Goal: Transaction & Acquisition: Purchase product/service

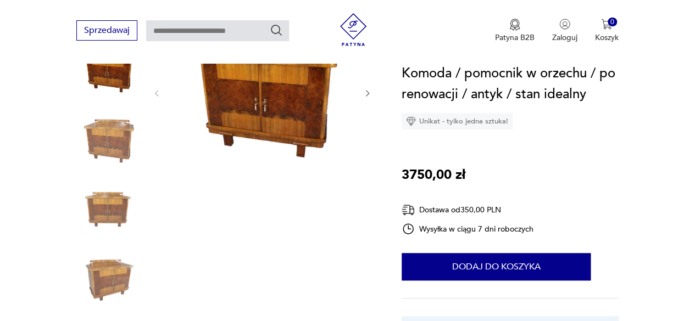
scroll to position [55, 0]
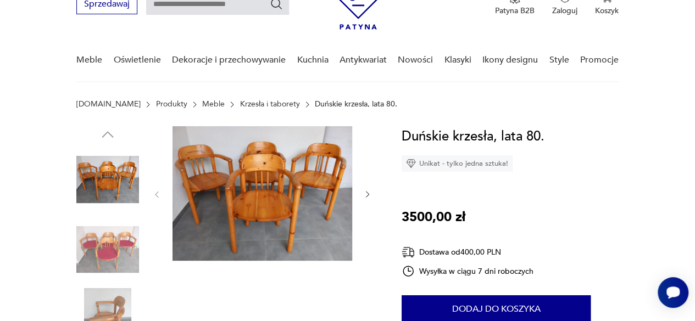
click at [109, 256] on img at bounding box center [107, 250] width 63 height 63
